Goal: Navigation & Orientation: Find specific page/section

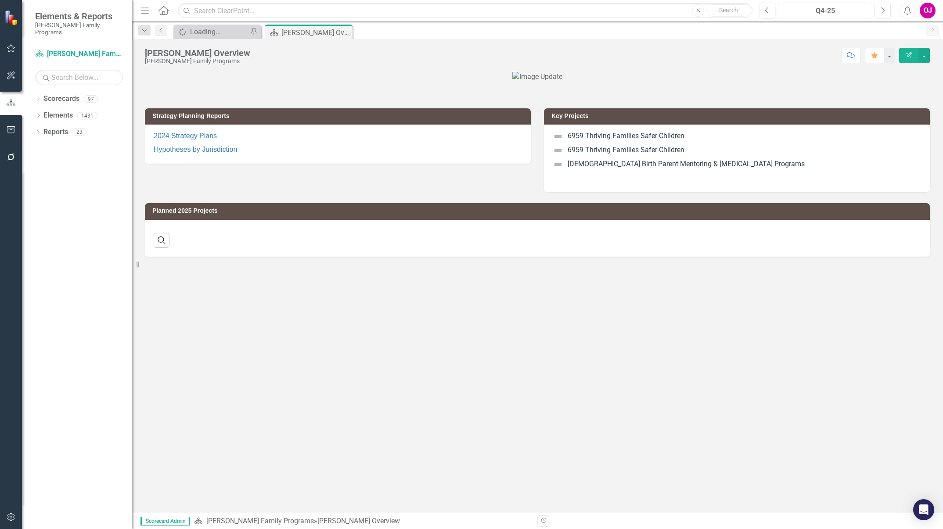
click at [835, 10] on div "Q4-25" at bounding box center [825, 11] width 88 height 11
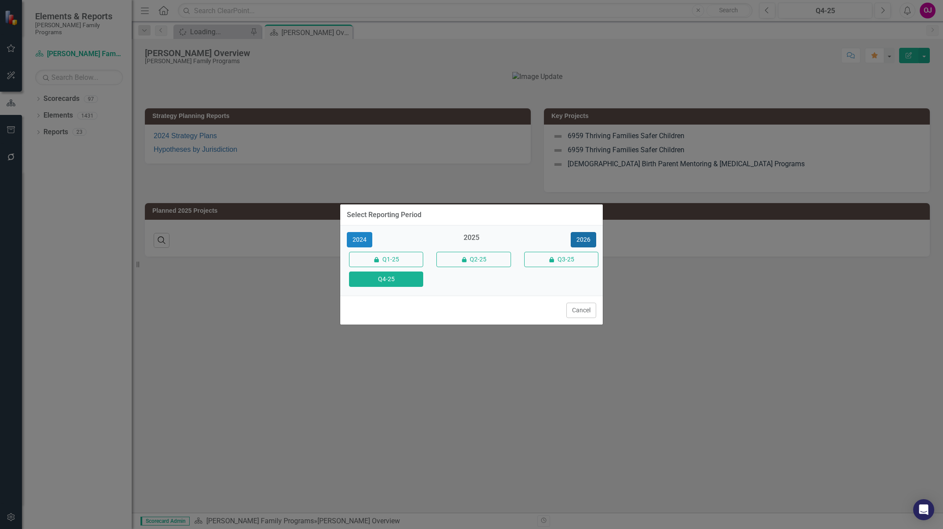
click at [585, 242] on button "2026" at bounding box center [583, 239] width 25 height 15
click at [405, 279] on button "Q4-26" at bounding box center [386, 279] width 74 height 15
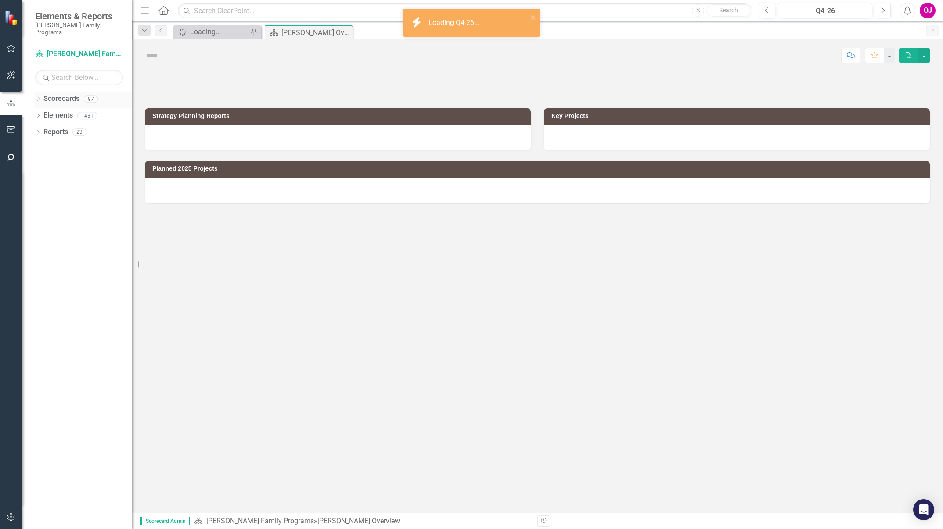
click at [38, 97] on icon "Dropdown" at bounding box center [38, 99] width 6 height 5
click at [44, 112] on div "Dropdown" at bounding box center [43, 115] width 7 height 7
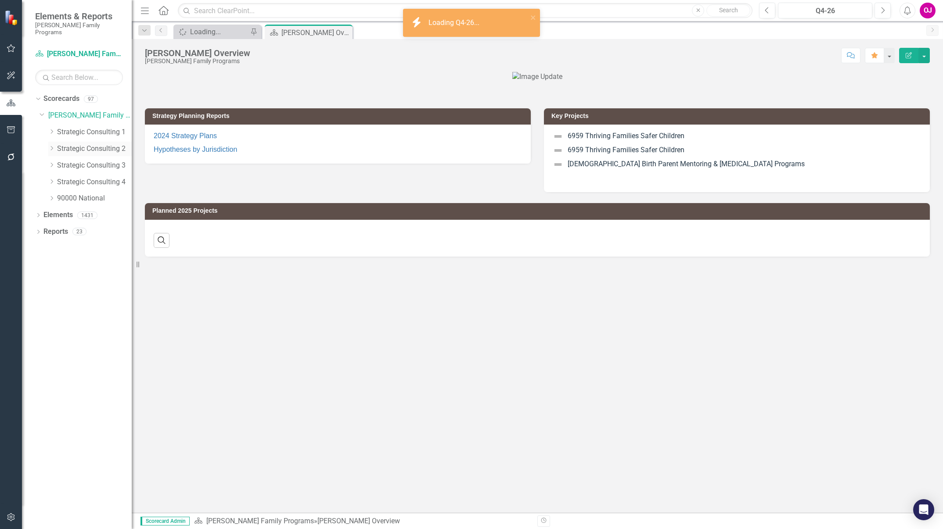
click at [75, 144] on link "Strategic Consulting 2" at bounding box center [94, 149] width 75 height 10
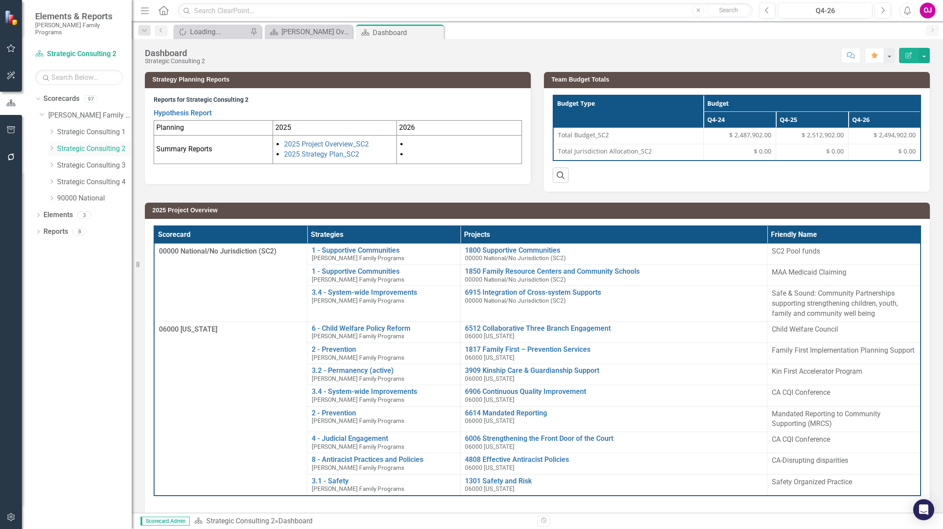
click at [49, 146] on icon "Dropdown" at bounding box center [51, 148] width 7 height 5
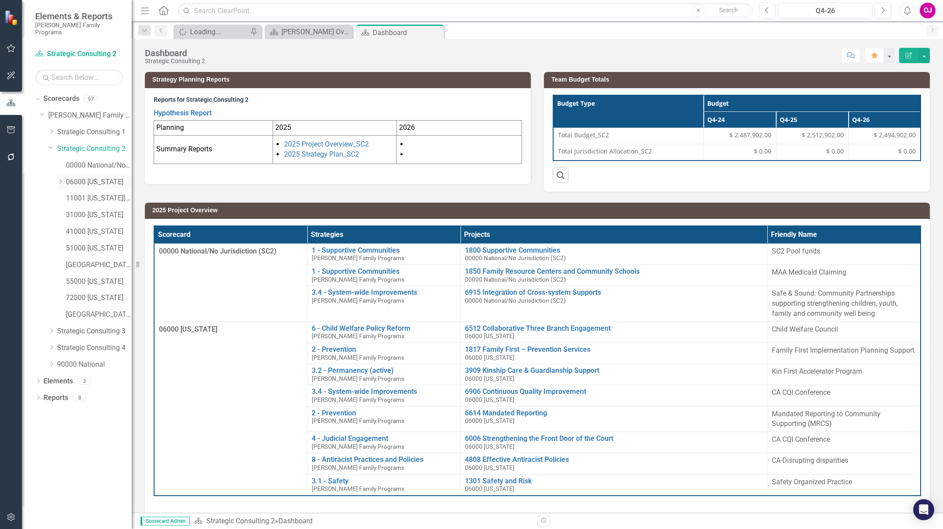
click at [57, 179] on icon "Dropdown" at bounding box center [60, 181] width 7 height 5
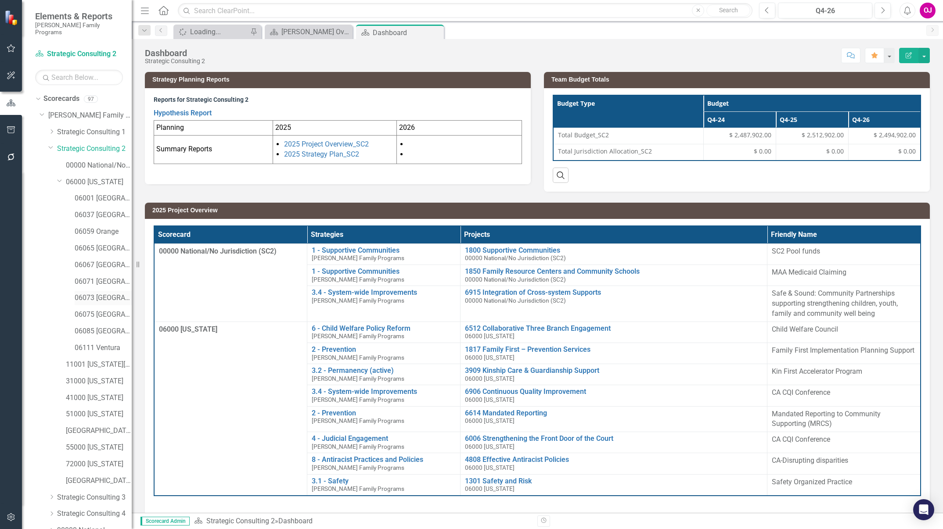
click at [103, 294] on link "06073 [GEOGRAPHIC_DATA]" at bounding box center [103, 298] width 57 height 10
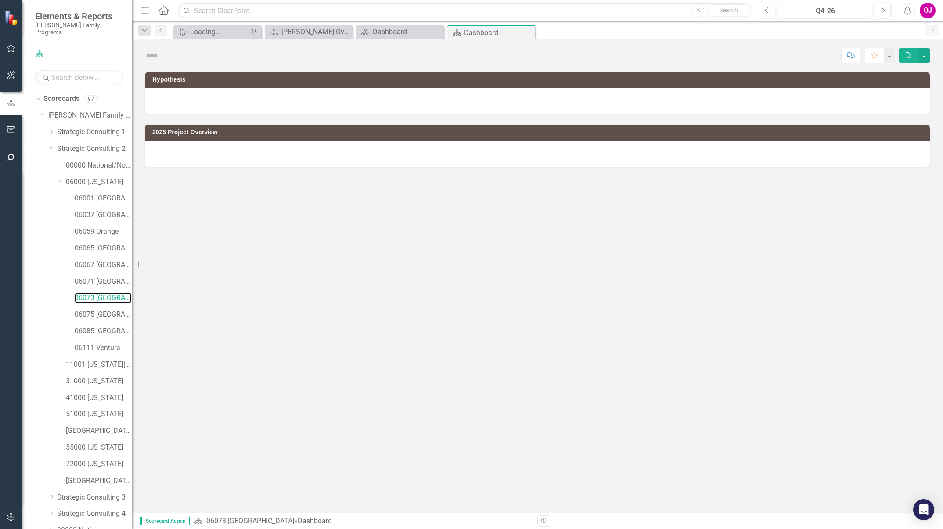
scroll to position [36, 0]
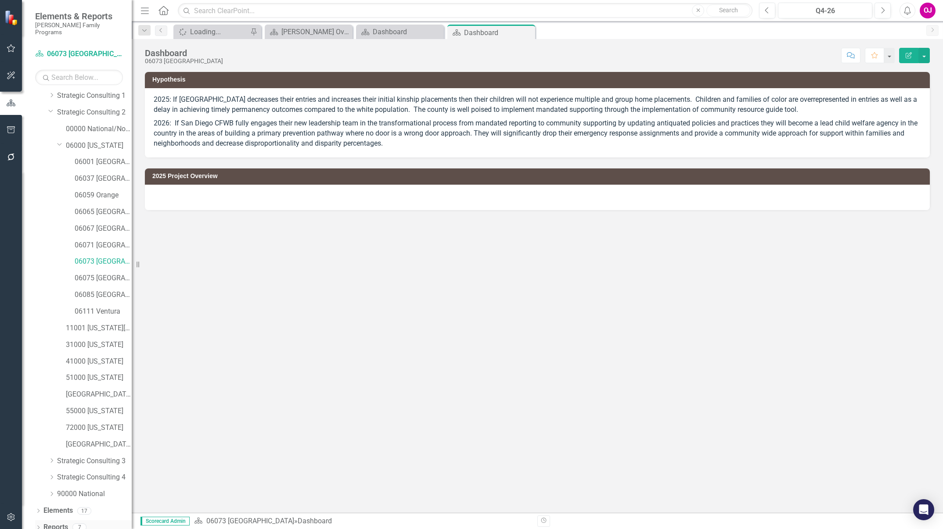
click at [38, 526] on icon "Dropdown" at bounding box center [38, 528] width 6 height 5
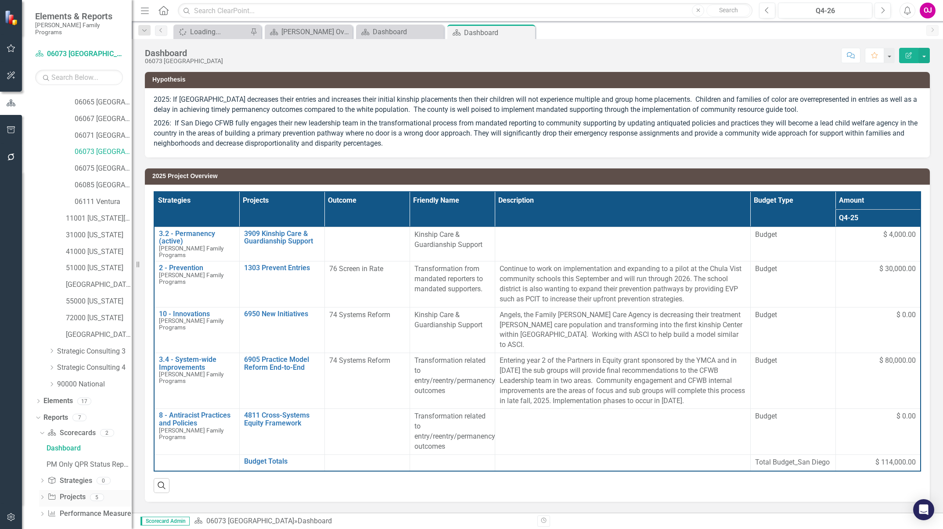
click at [39, 496] on icon "Dropdown" at bounding box center [42, 498] width 6 height 5
click at [103, 527] on div "2026 Jurisdictional Projects Assessment" at bounding box center [89, 531] width 85 height 8
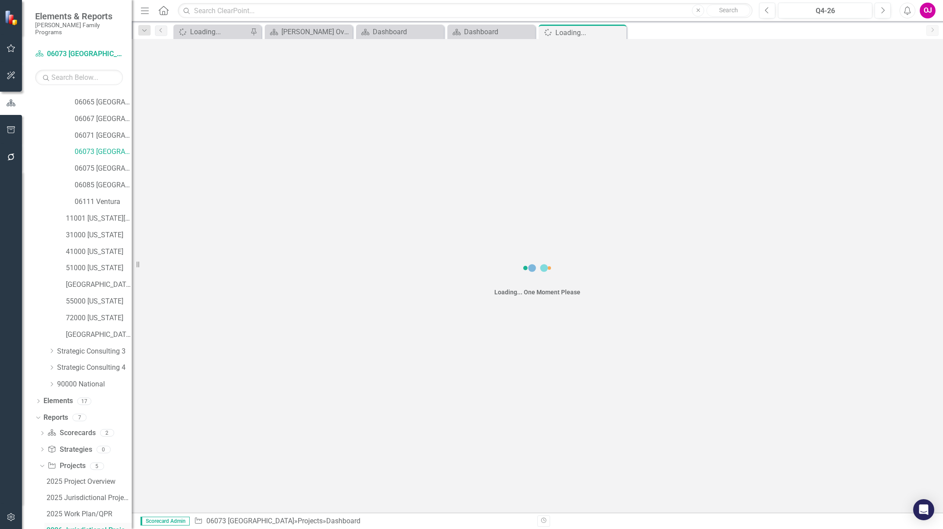
scroll to position [146, 0]
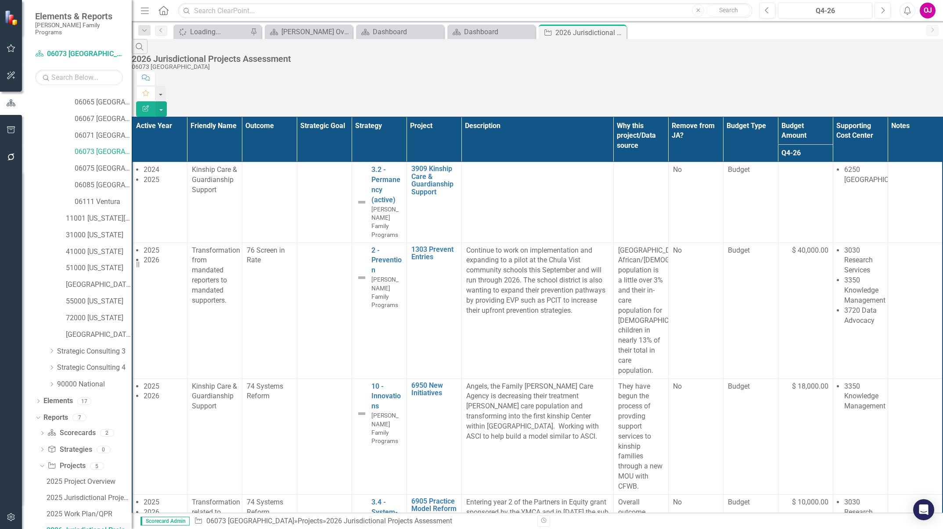
click at [103, 527] on div "2026 Jurisdictional Projects Assessment" at bounding box center [89, 531] width 85 height 8
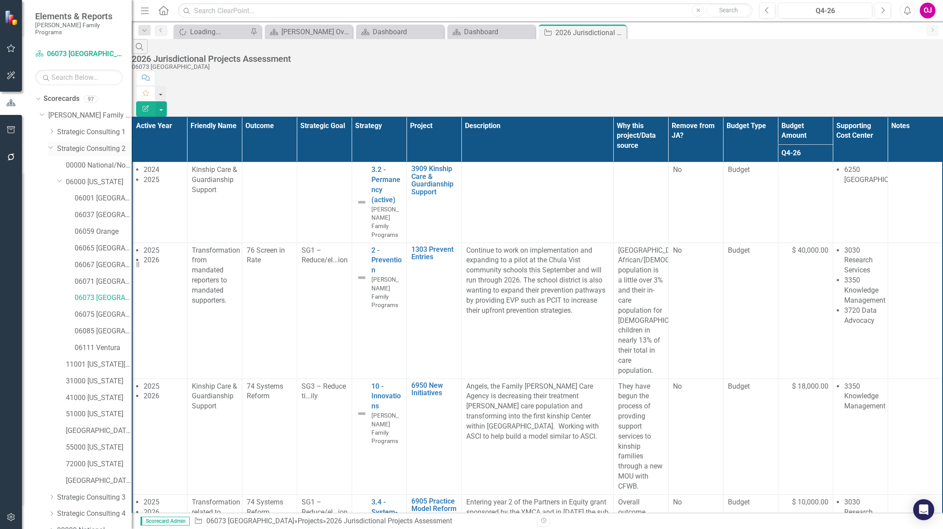
click at [93, 144] on link "Strategic Consulting 2" at bounding box center [94, 149] width 75 height 10
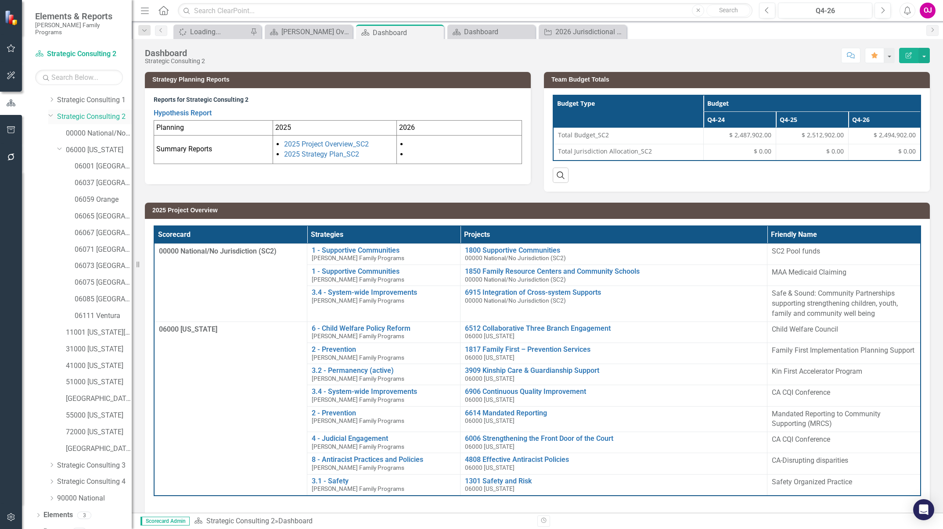
scroll to position [65, 0]
